Goal: Task Accomplishment & Management: Check status

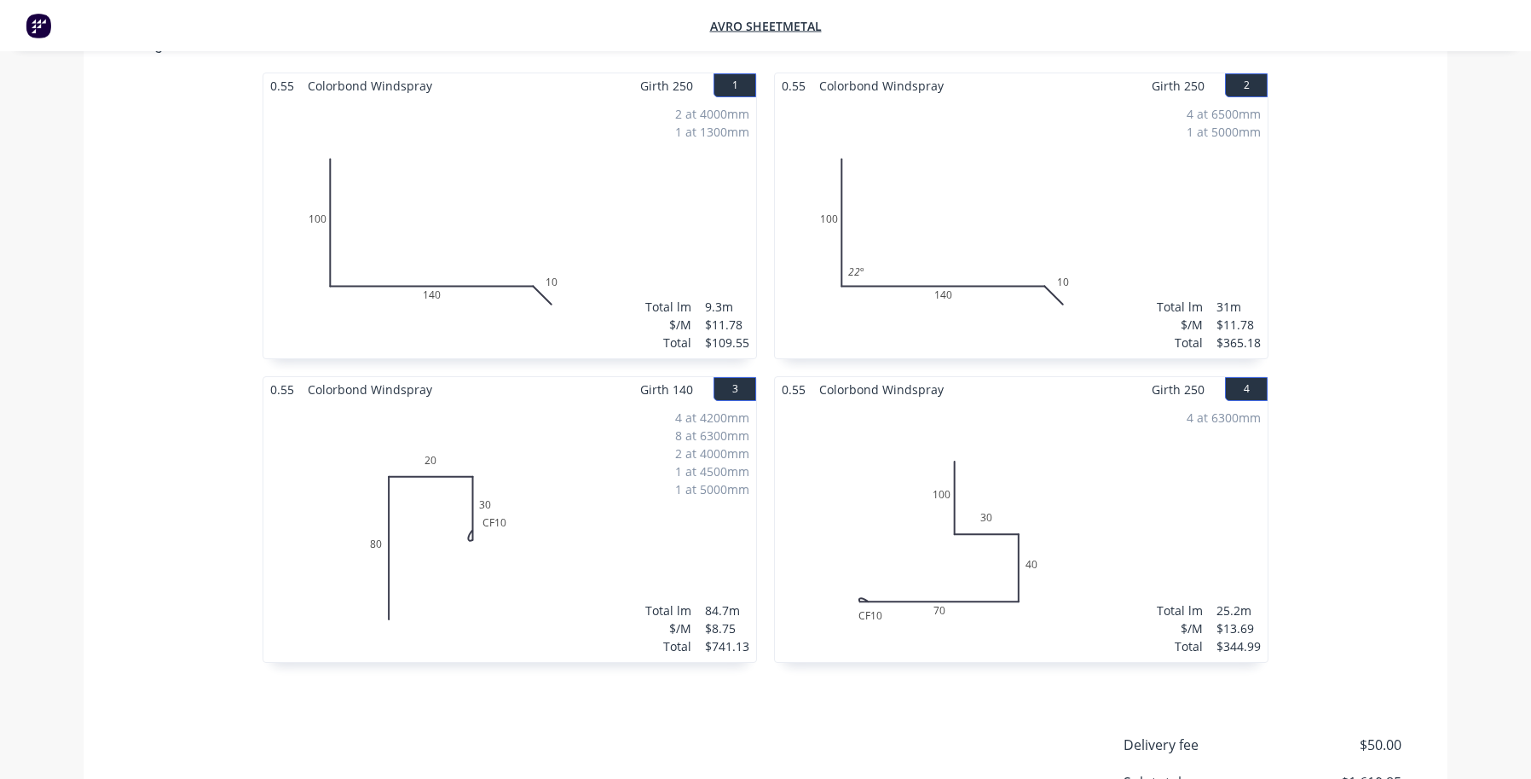
scroll to position [421, 0]
